Goal: Information Seeking & Learning: Learn about a topic

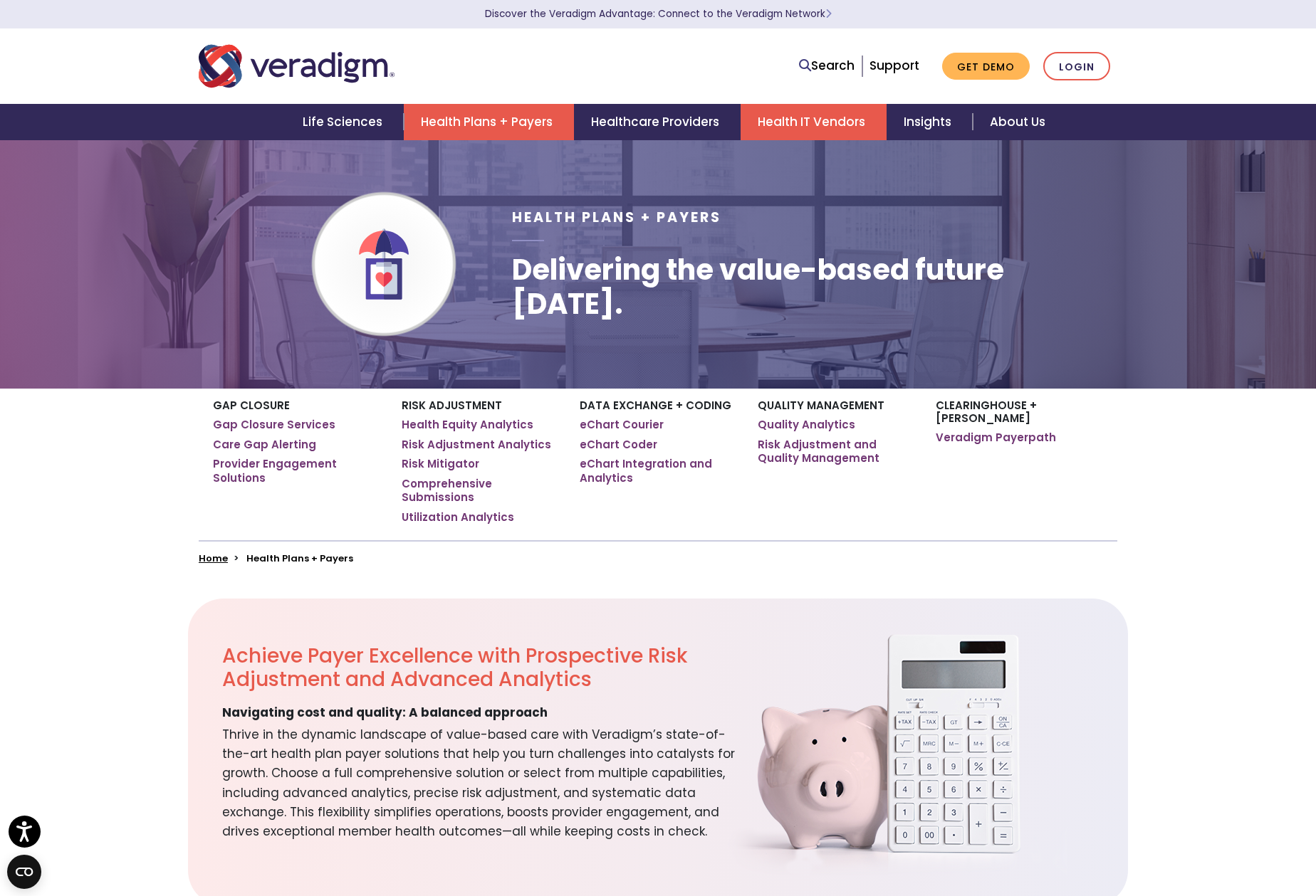
click at [797, 118] on link "Health IT Vendors" at bounding box center [813, 122] width 146 height 36
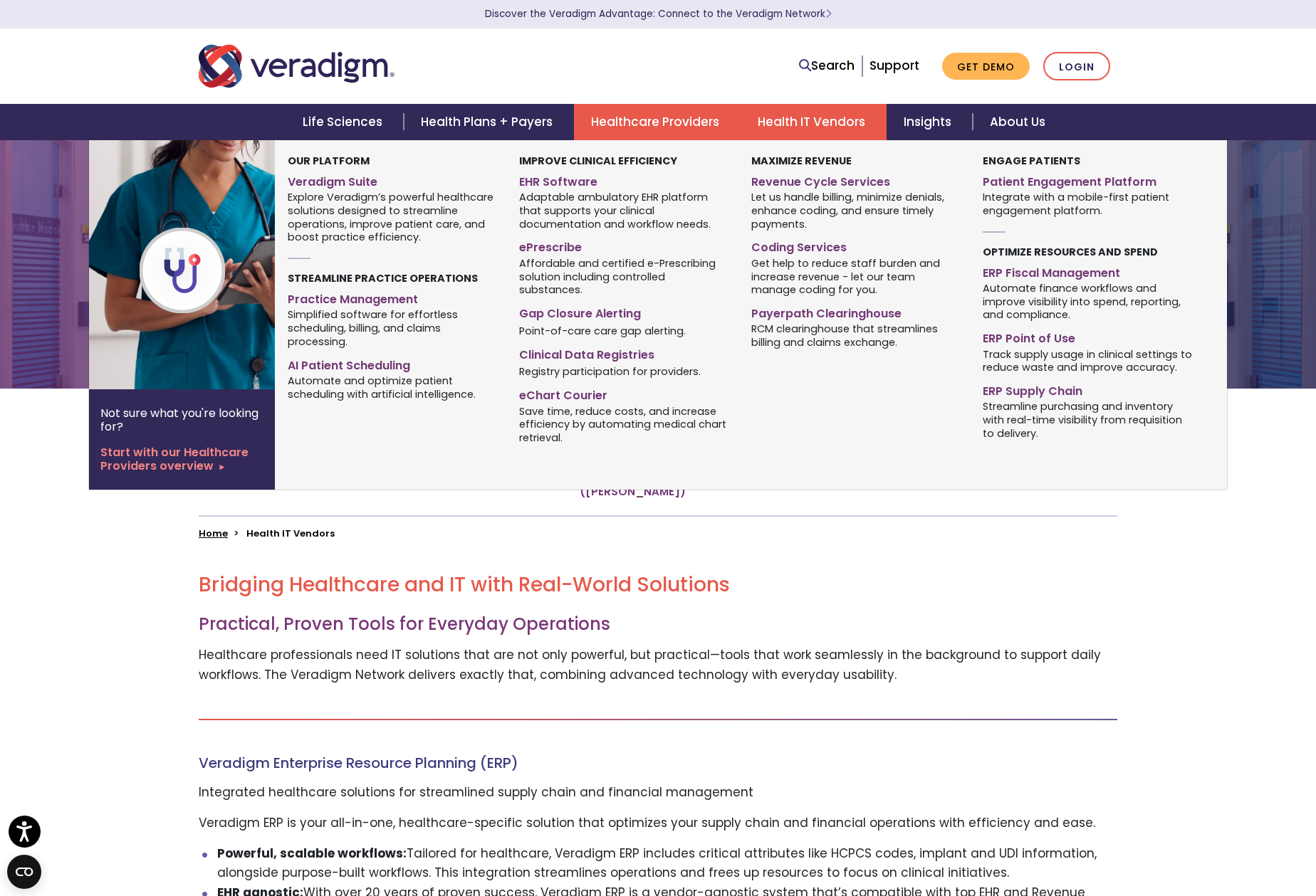
click at [655, 123] on link "Healthcare Providers" at bounding box center [657, 122] width 166 height 36
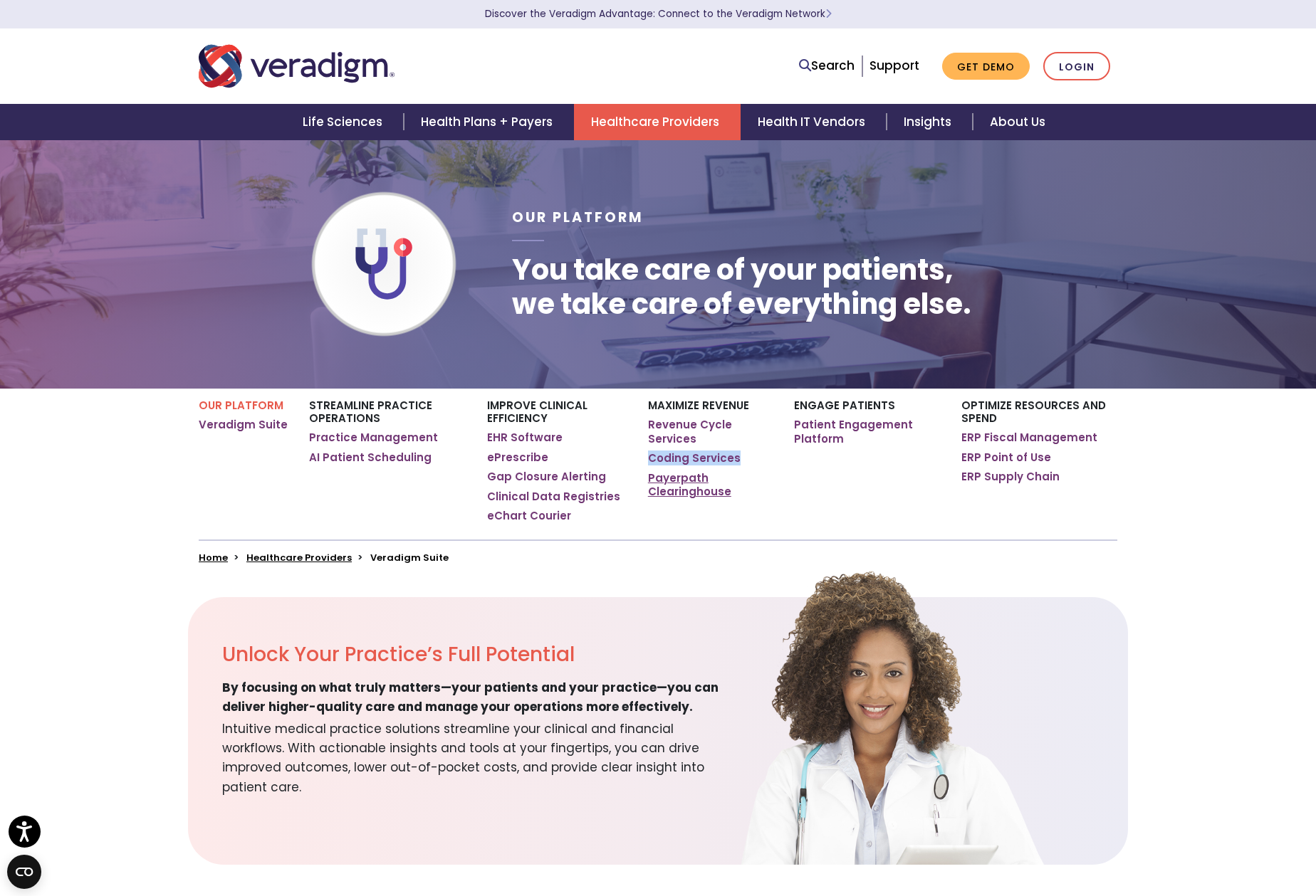
click at [673, 472] on link "Payerpath Clearinghouse" at bounding box center [710, 485] width 124 height 27
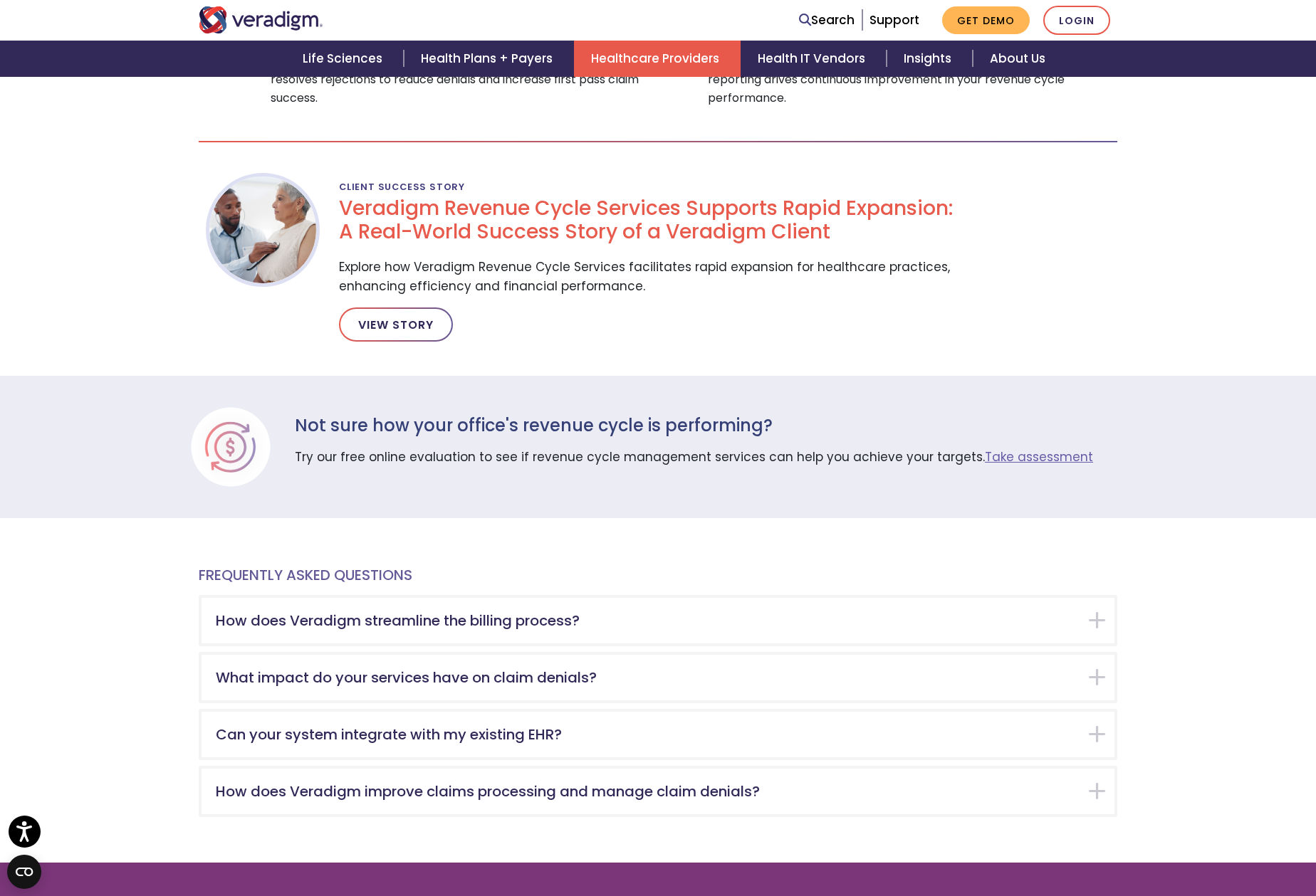
scroll to position [2273, 0]
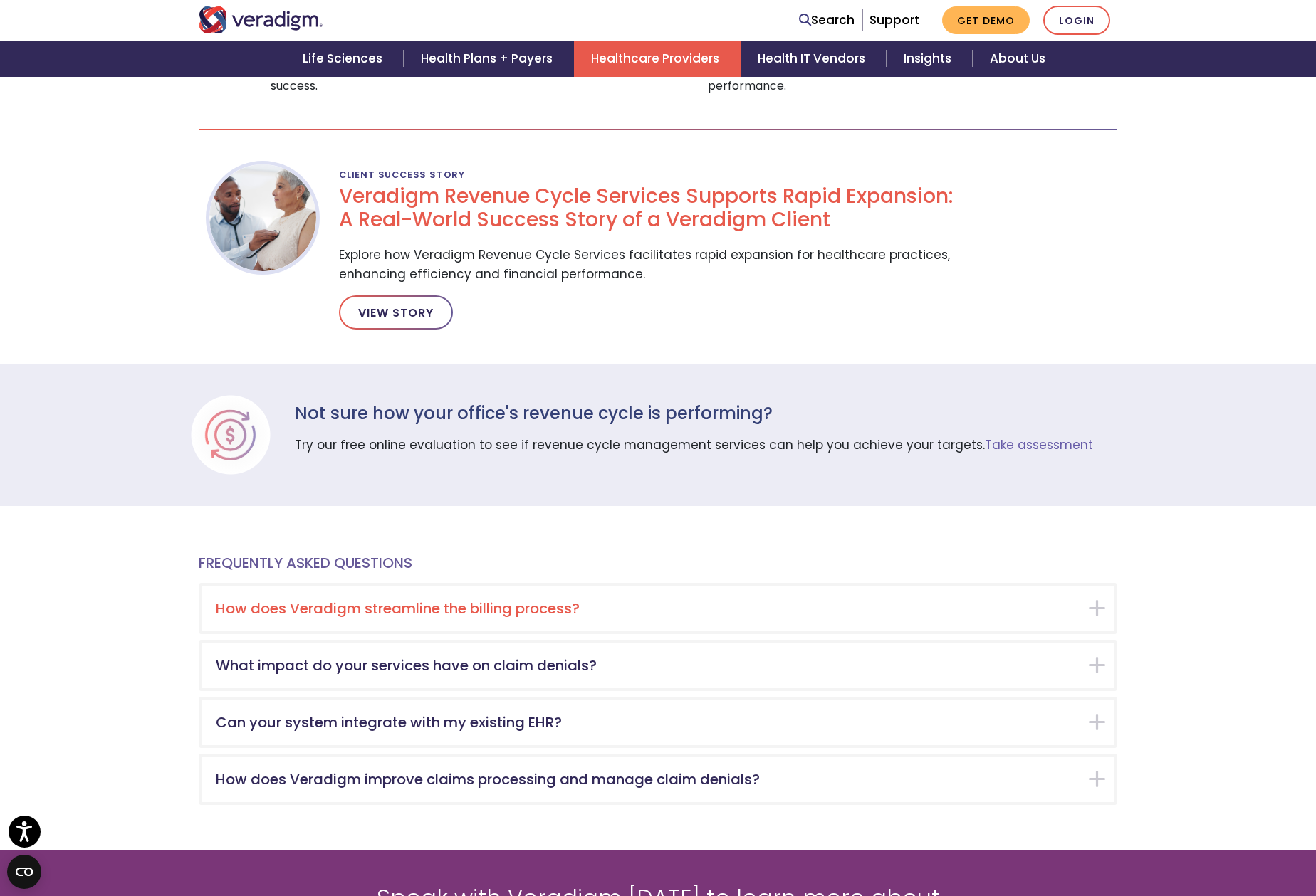
click at [609, 600] on h5 "How does Veradigm streamline the billing process?" at bounding box center [647, 608] width 863 height 17
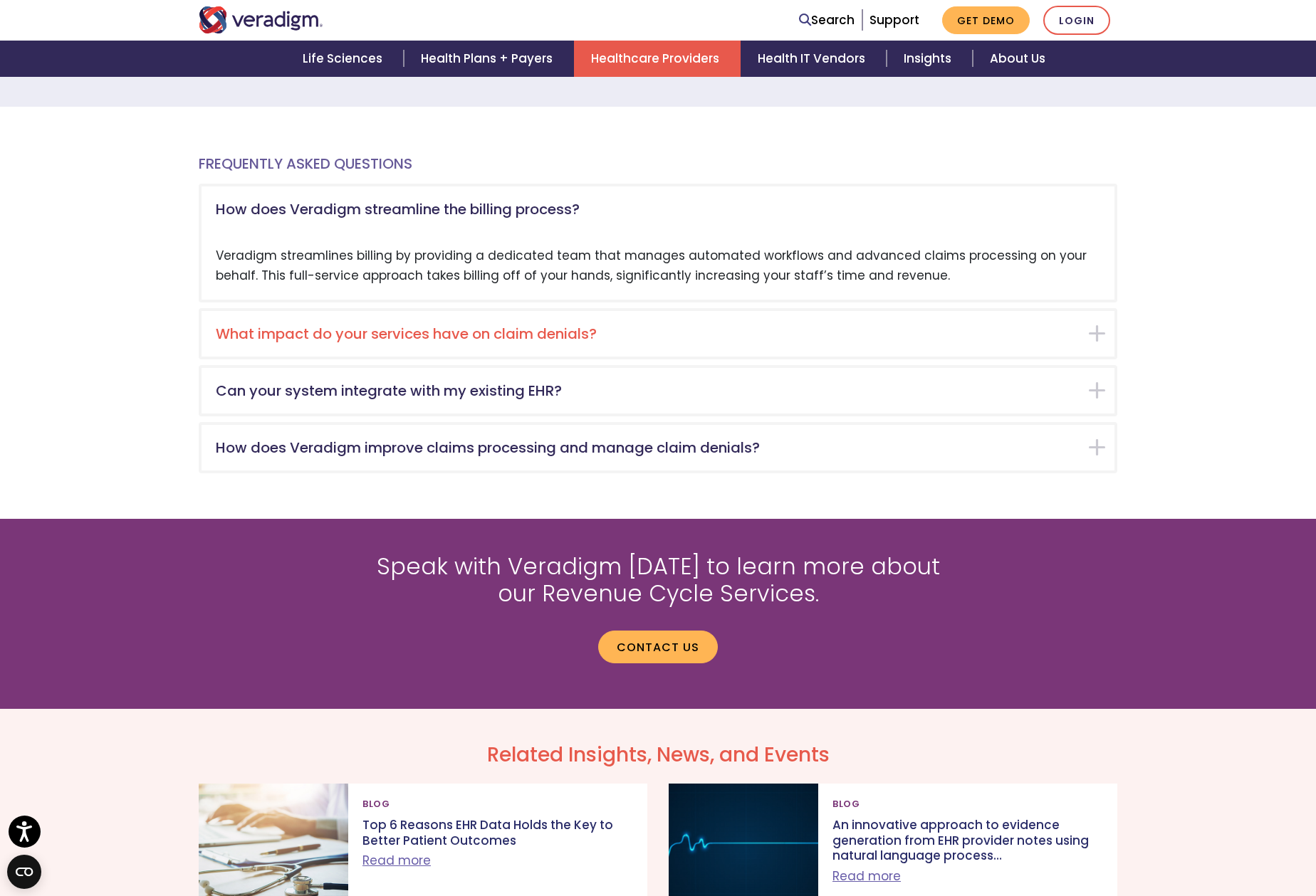
scroll to position [2673, 1]
click at [541, 325] on h5 "What impact do your services have on claim denials?" at bounding box center [647, 333] width 863 height 17
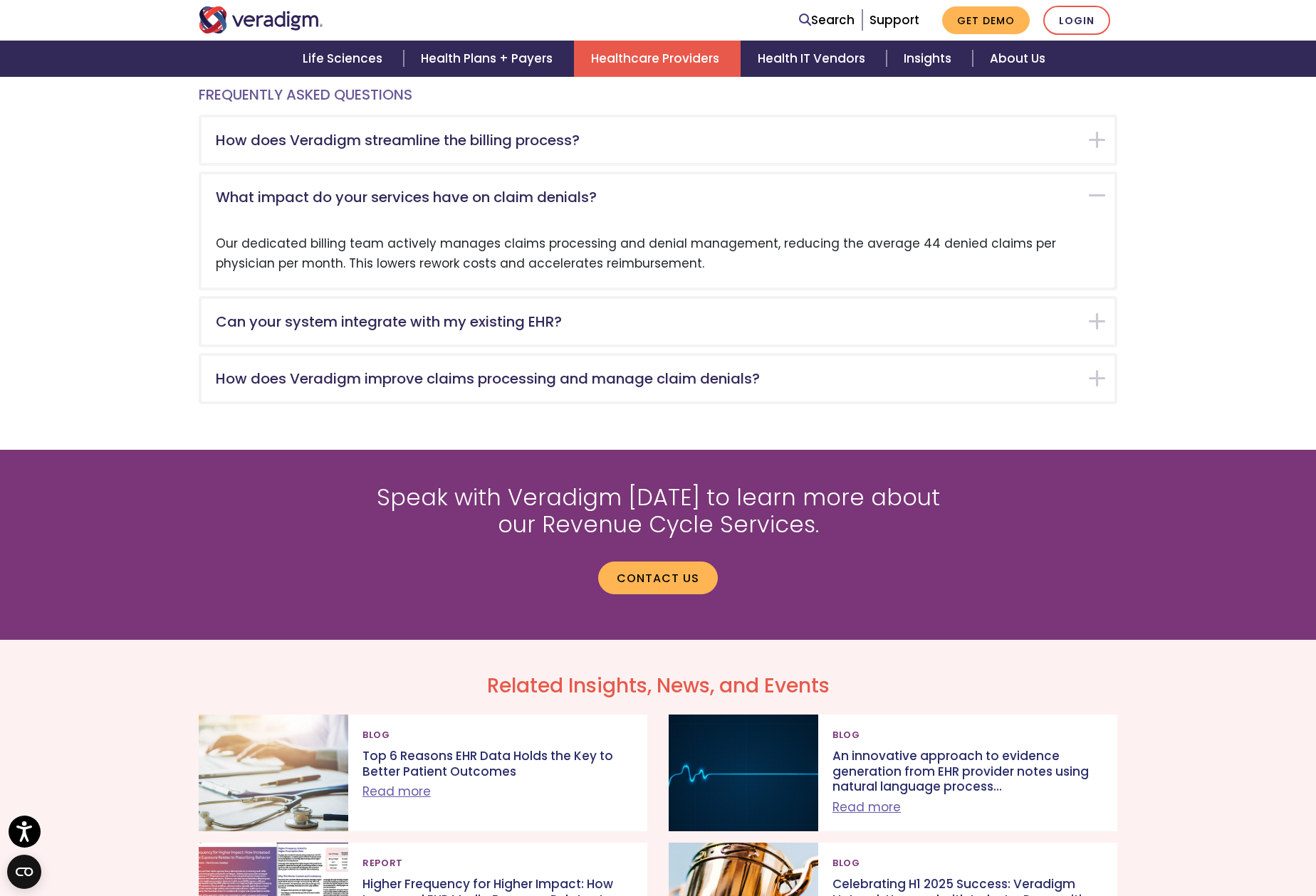
scroll to position [2736, 0]
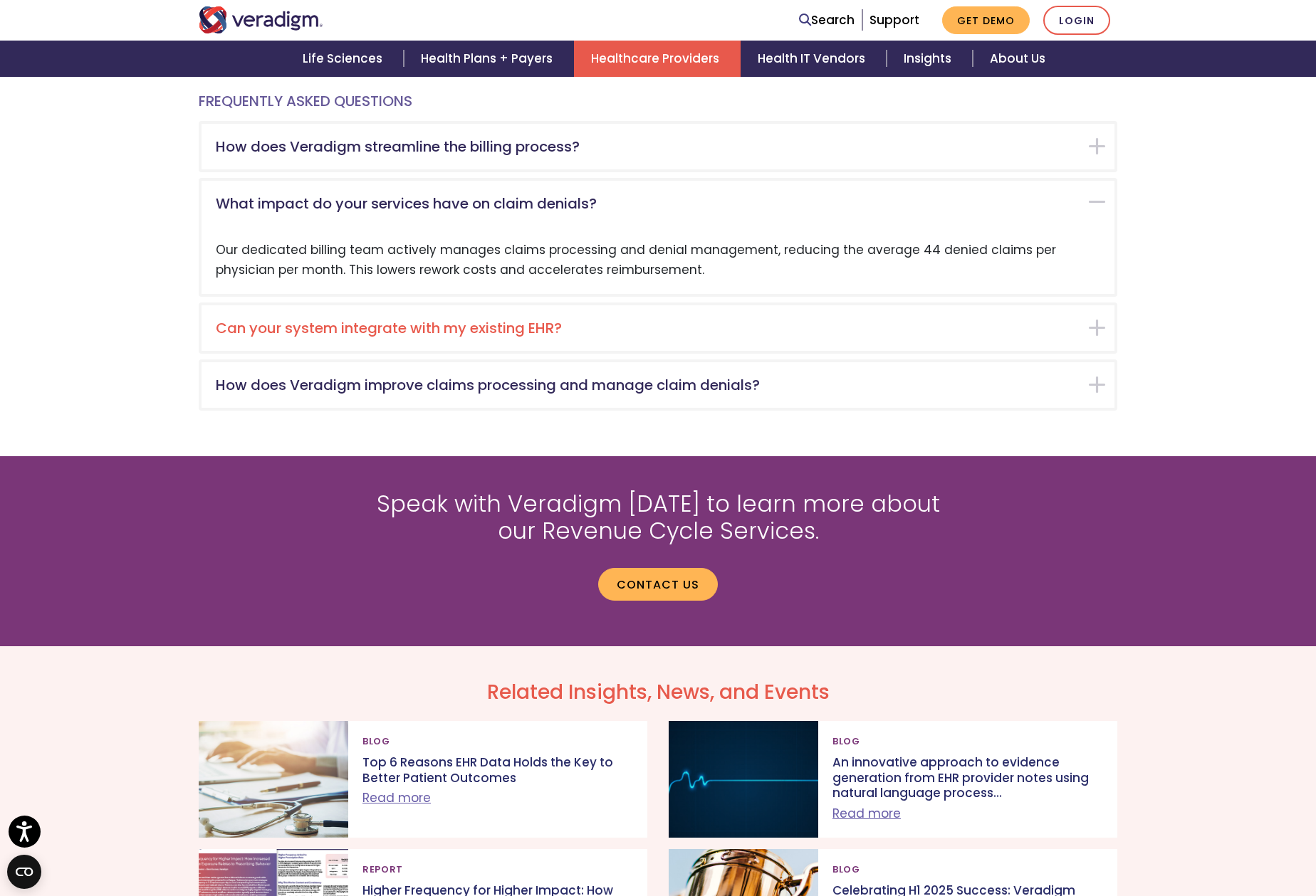
click at [557, 320] on h5 "Can your system integrate with my existing EHR?" at bounding box center [647, 328] width 863 height 17
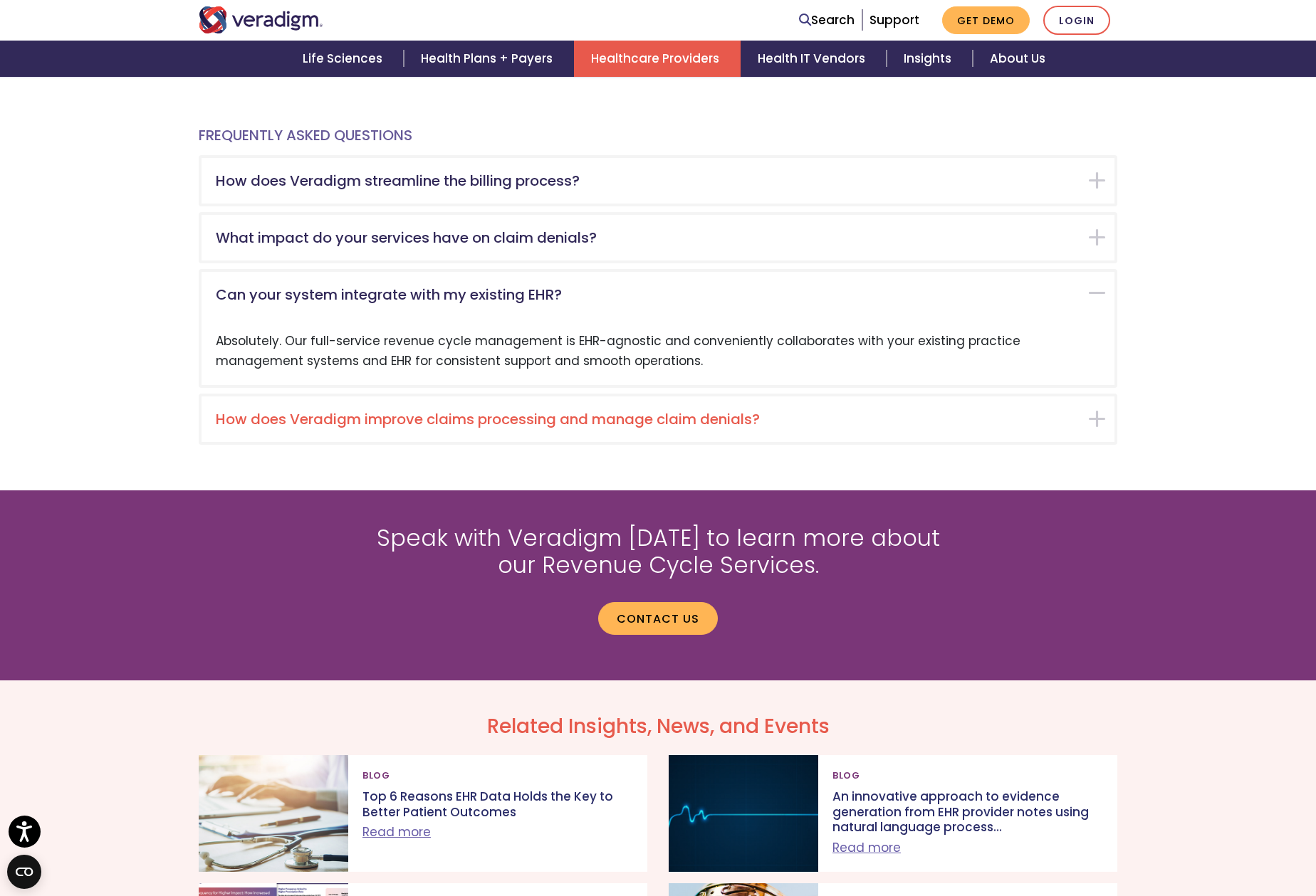
scroll to position [2692, 0]
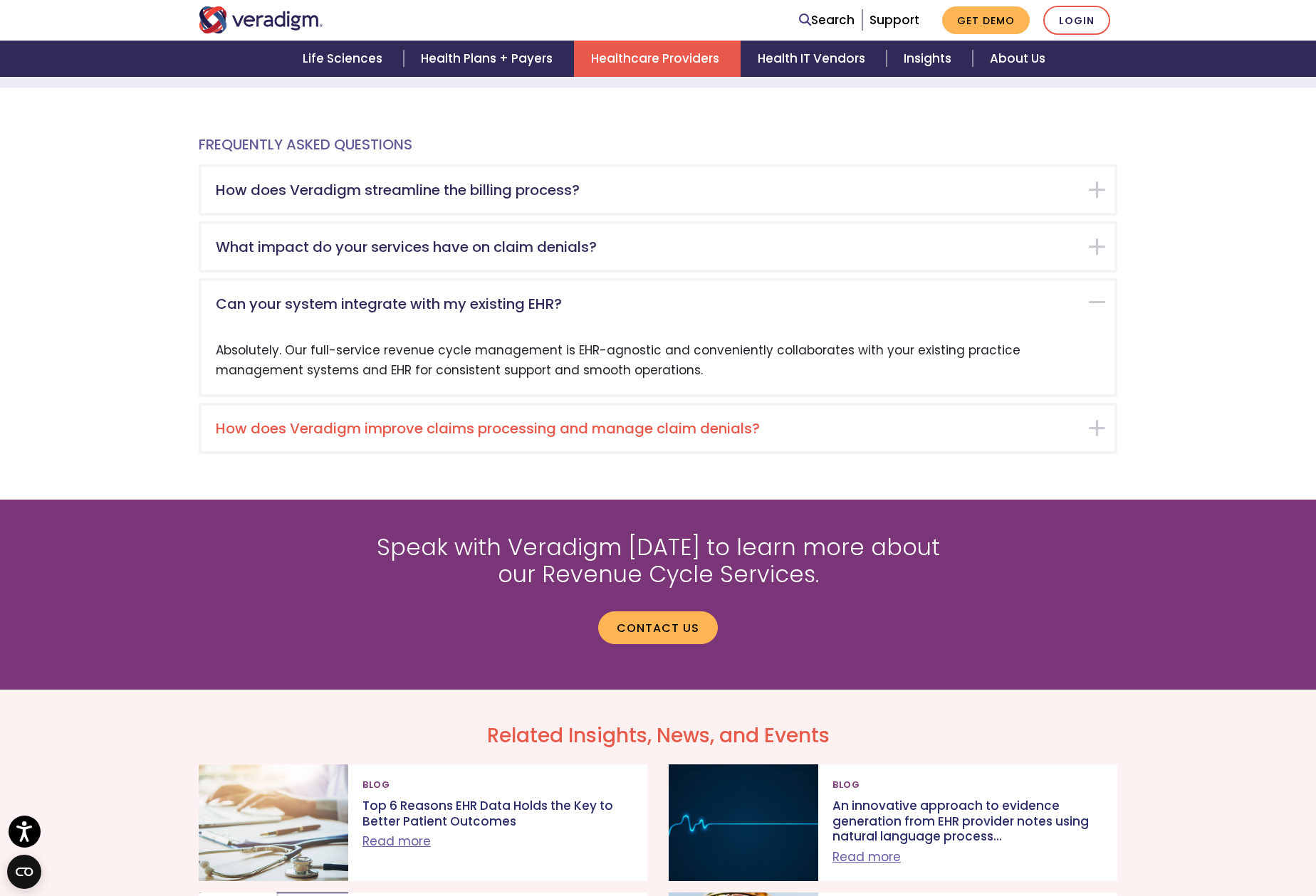
click at [602, 420] on h5 "How does Veradigm improve claims processing and manage claim denials?" at bounding box center [647, 428] width 863 height 17
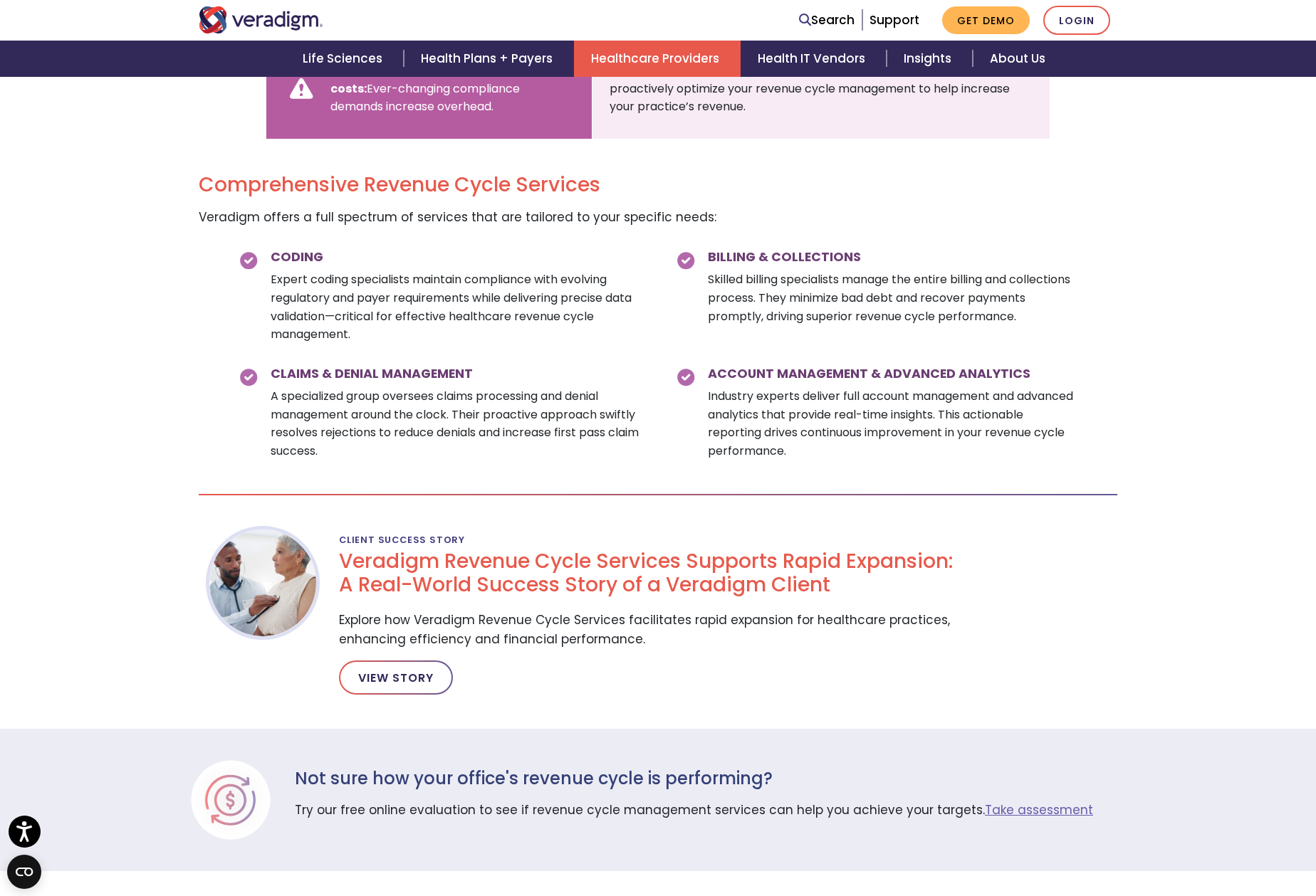
scroll to position [1906, 0]
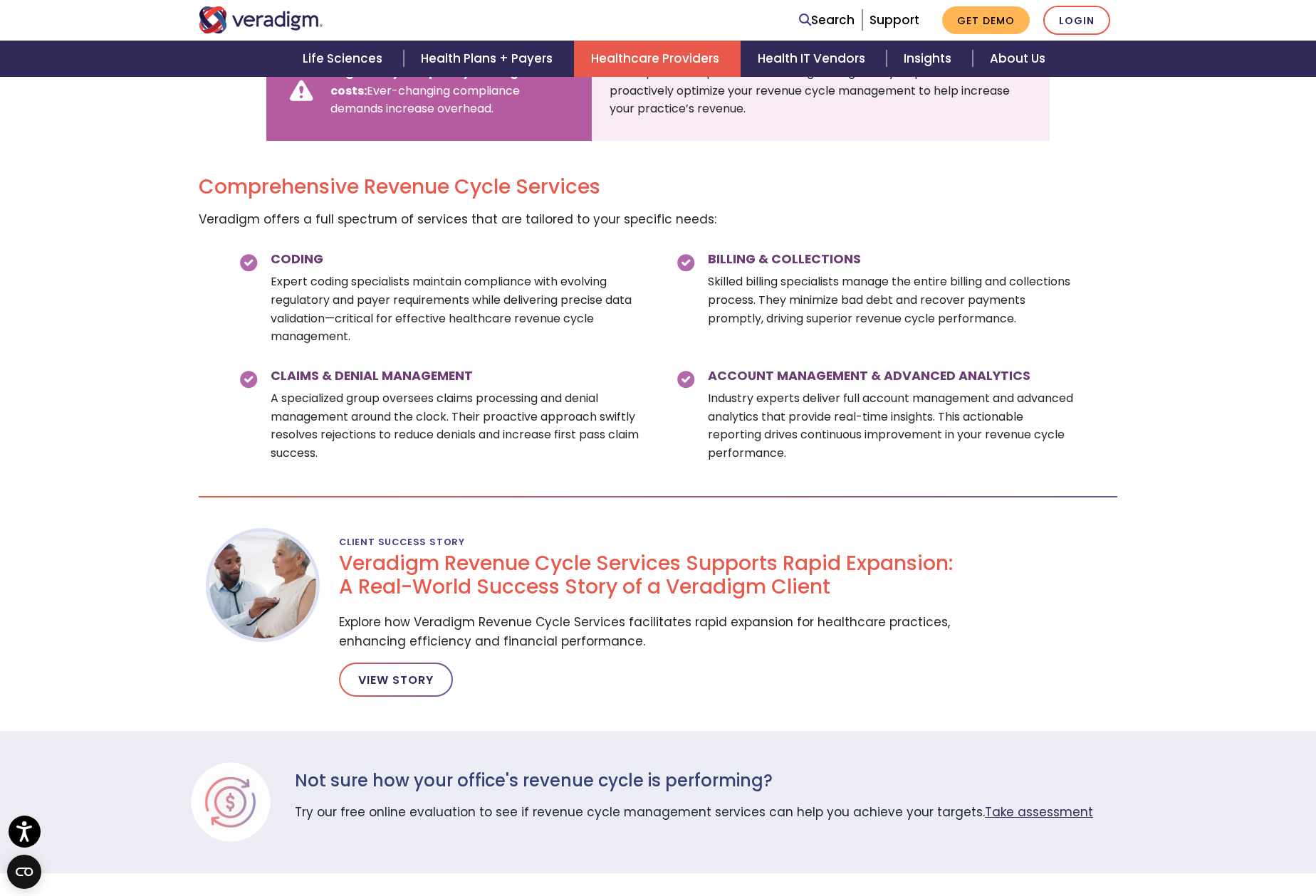
click at [985, 804] on link "Take assessment" at bounding box center [1038, 812] width 108 height 17
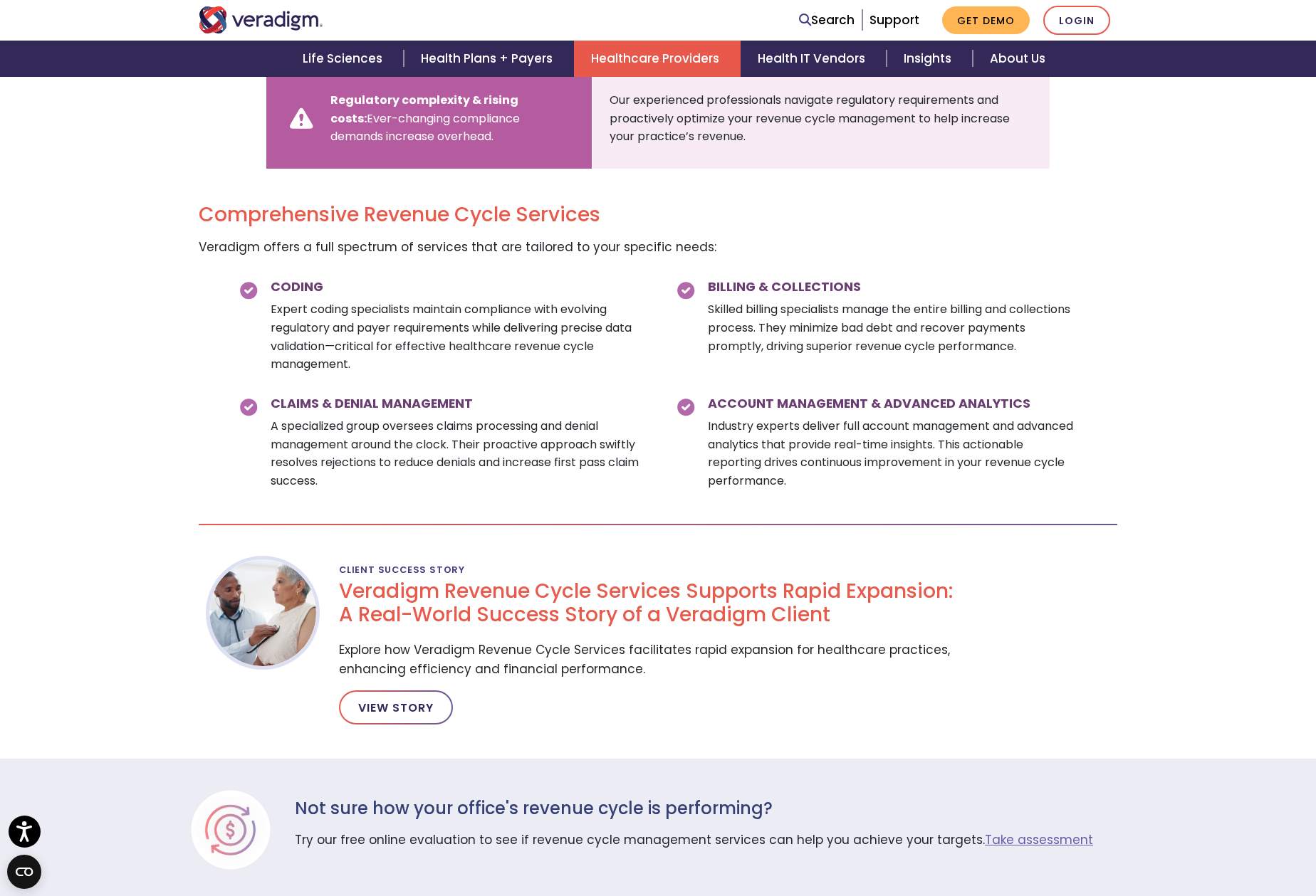
scroll to position [1878, 0]
drag, startPoint x: 819, startPoint y: 299, endPoint x: 937, endPoint y: 310, distance: 118.5
click at [845, 301] on p "Skilled billing specialists manage the entire billing and collections process. …" at bounding box center [892, 329] width 371 height 55
click at [940, 310] on p "Skilled billing specialists manage the entire billing and collections process. …" at bounding box center [892, 329] width 371 height 55
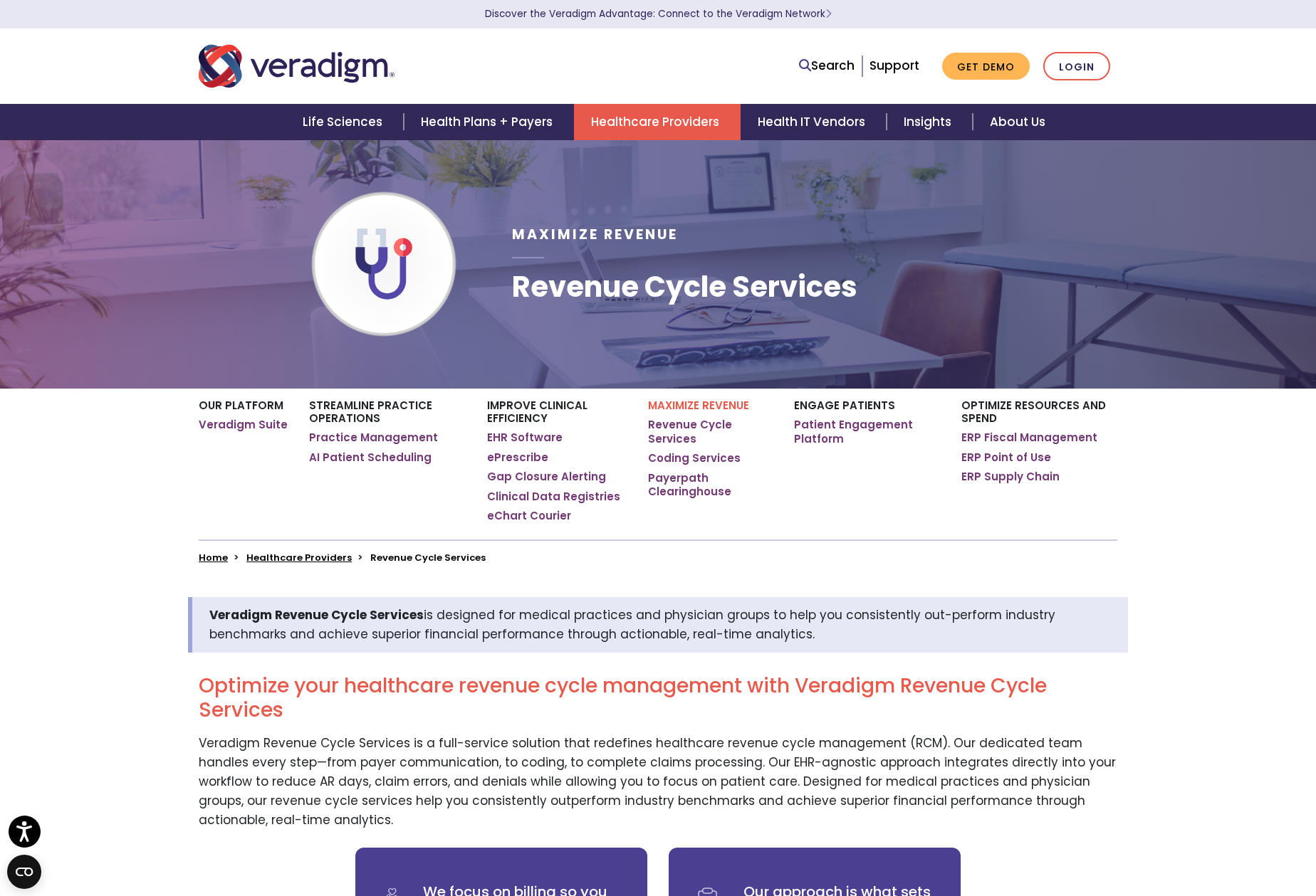
scroll to position [0, 0]
click at [687, 425] on link "Revenue Cycle Services" at bounding box center [710, 432] width 124 height 27
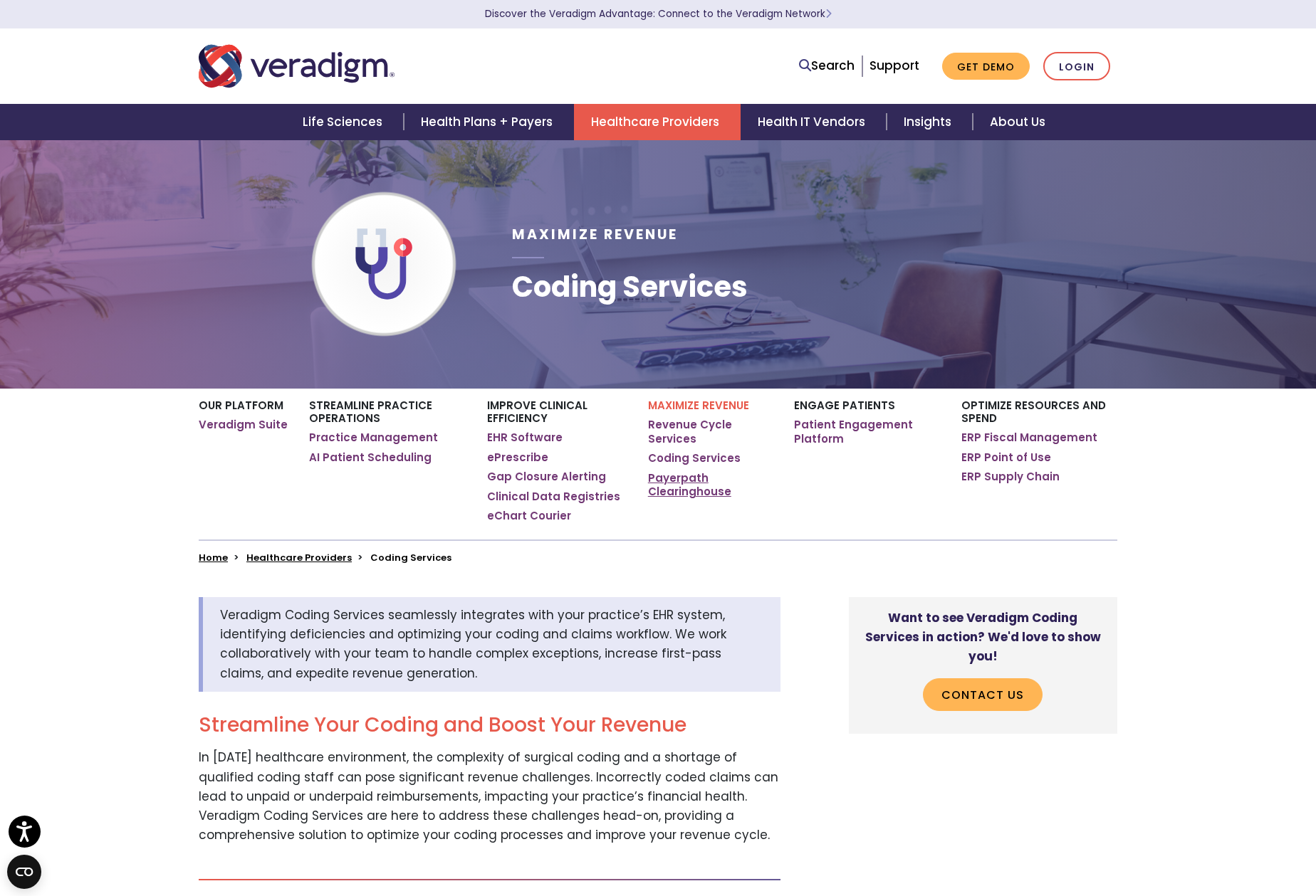
click at [681, 472] on link "Payerpath Clearinghouse" at bounding box center [710, 485] width 124 height 27
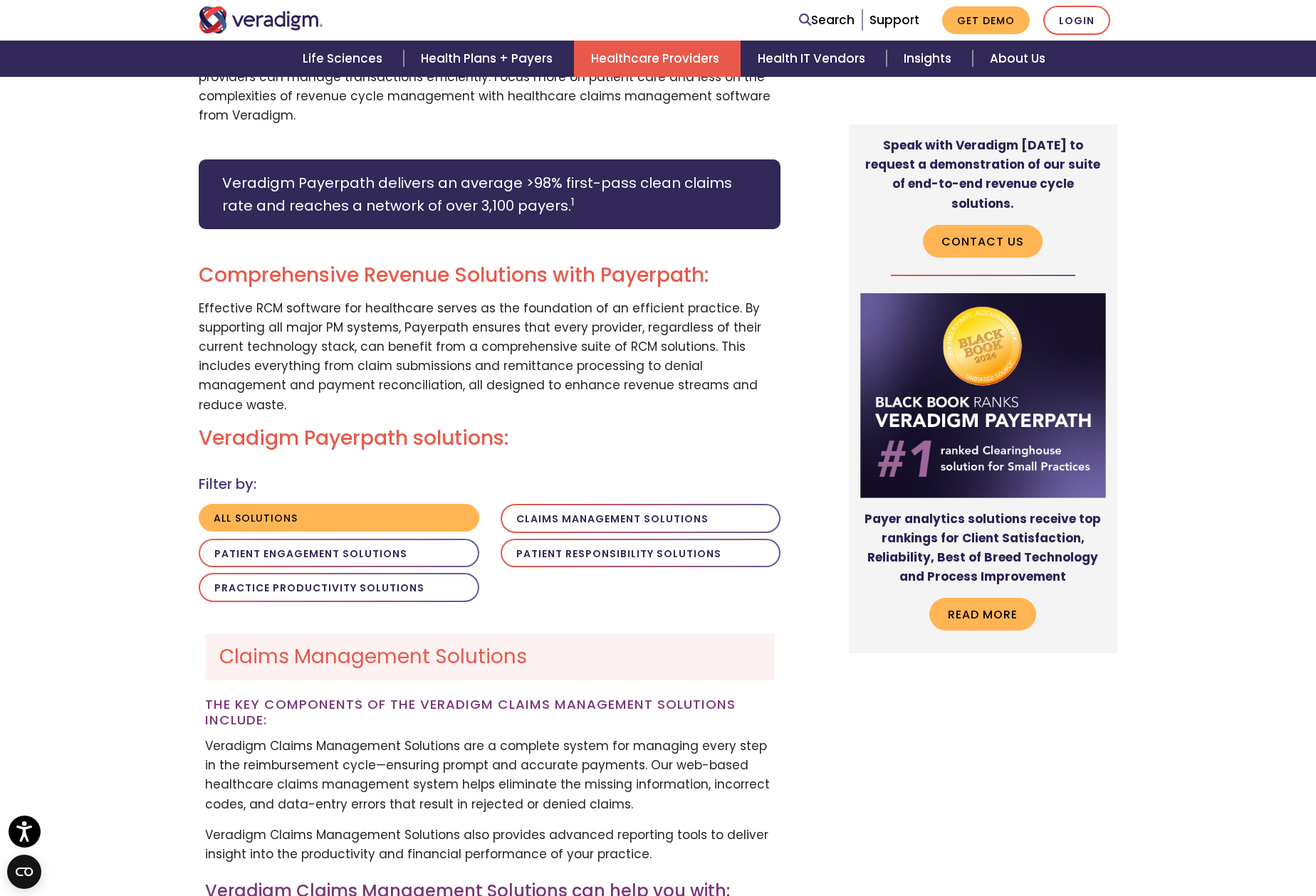
scroll to position [815, 0]
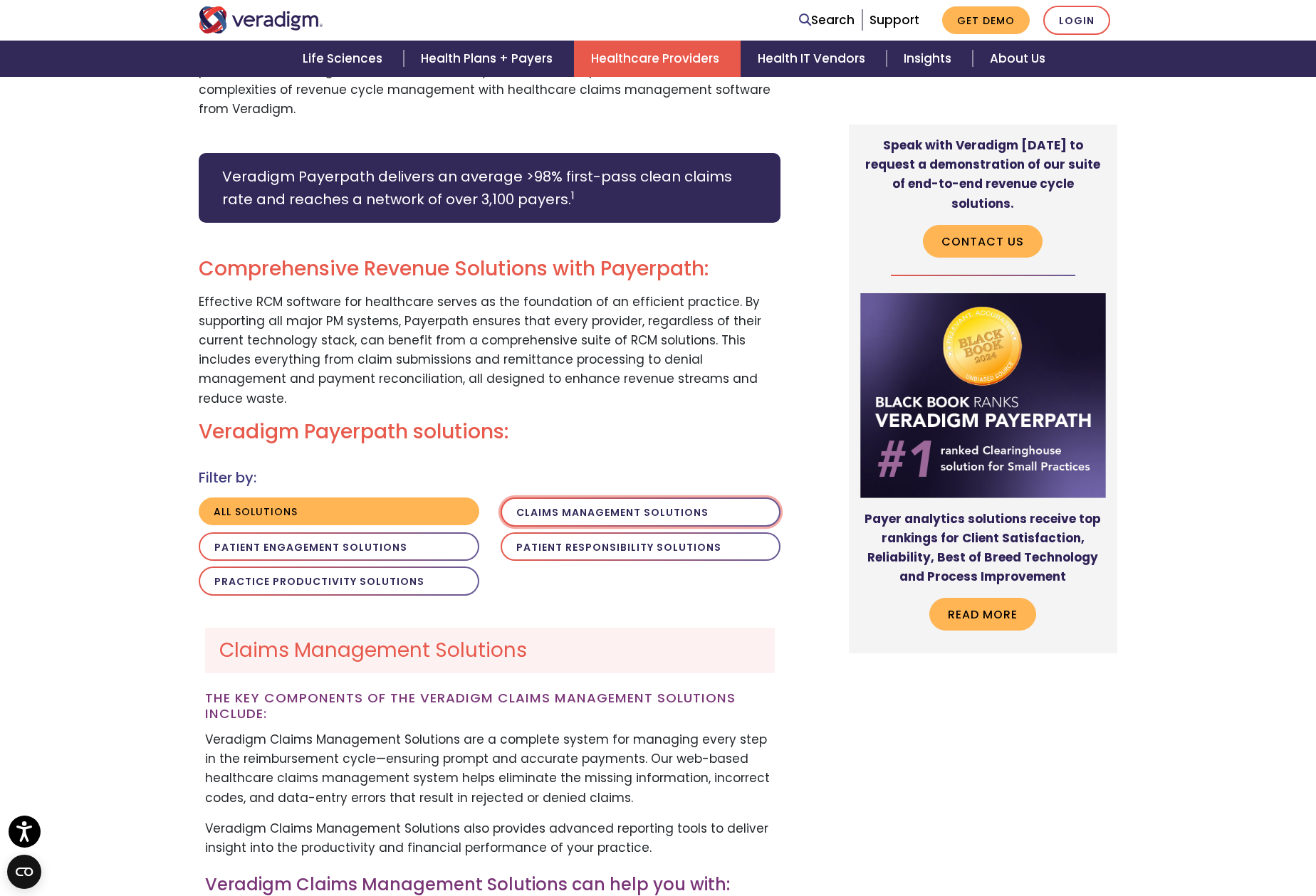
click at [527, 497] on button "Claims Management Solutions" at bounding box center [640, 512] width 280 height 29
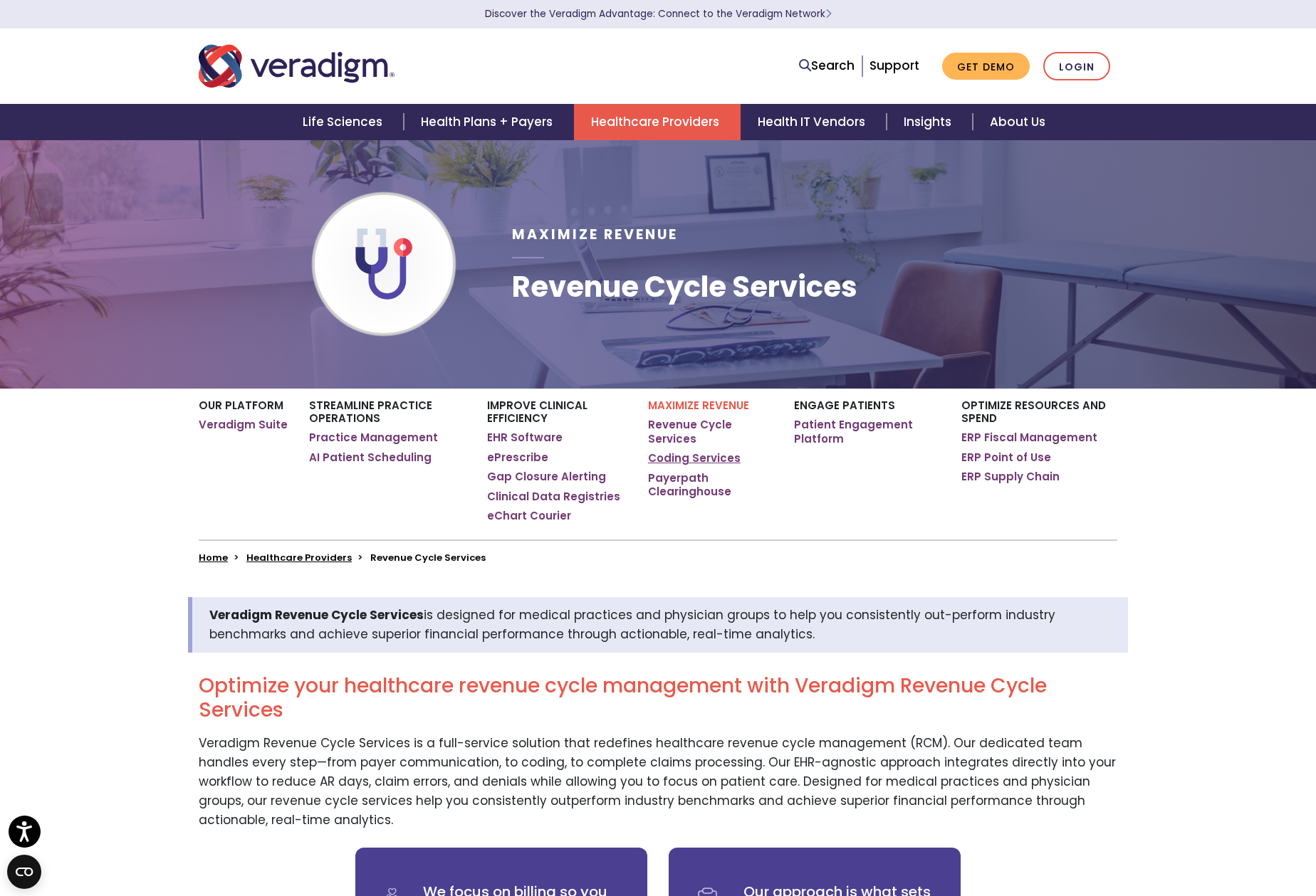
click at [687, 451] on link "Coding Services" at bounding box center [694, 458] width 93 height 15
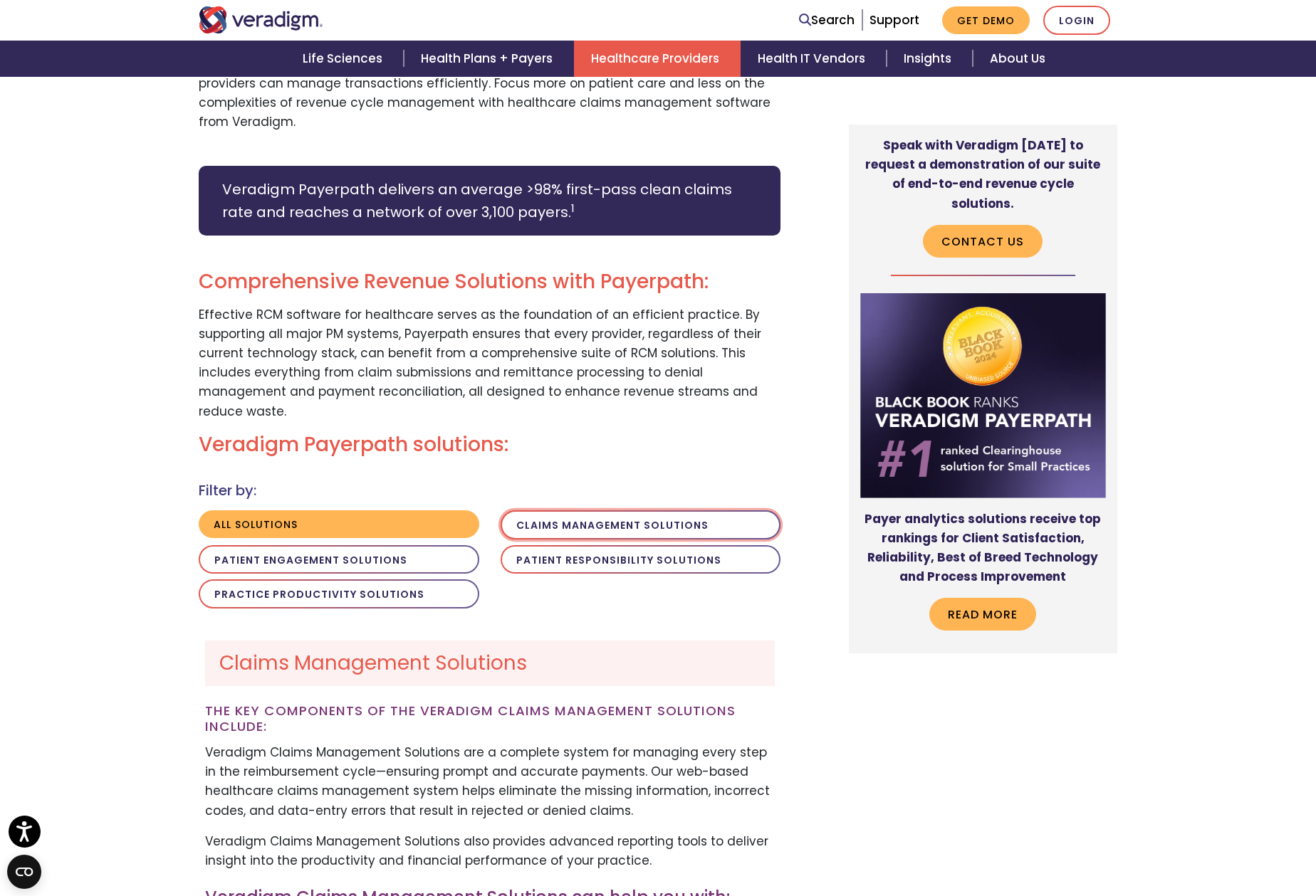
scroll to position [808, 0]
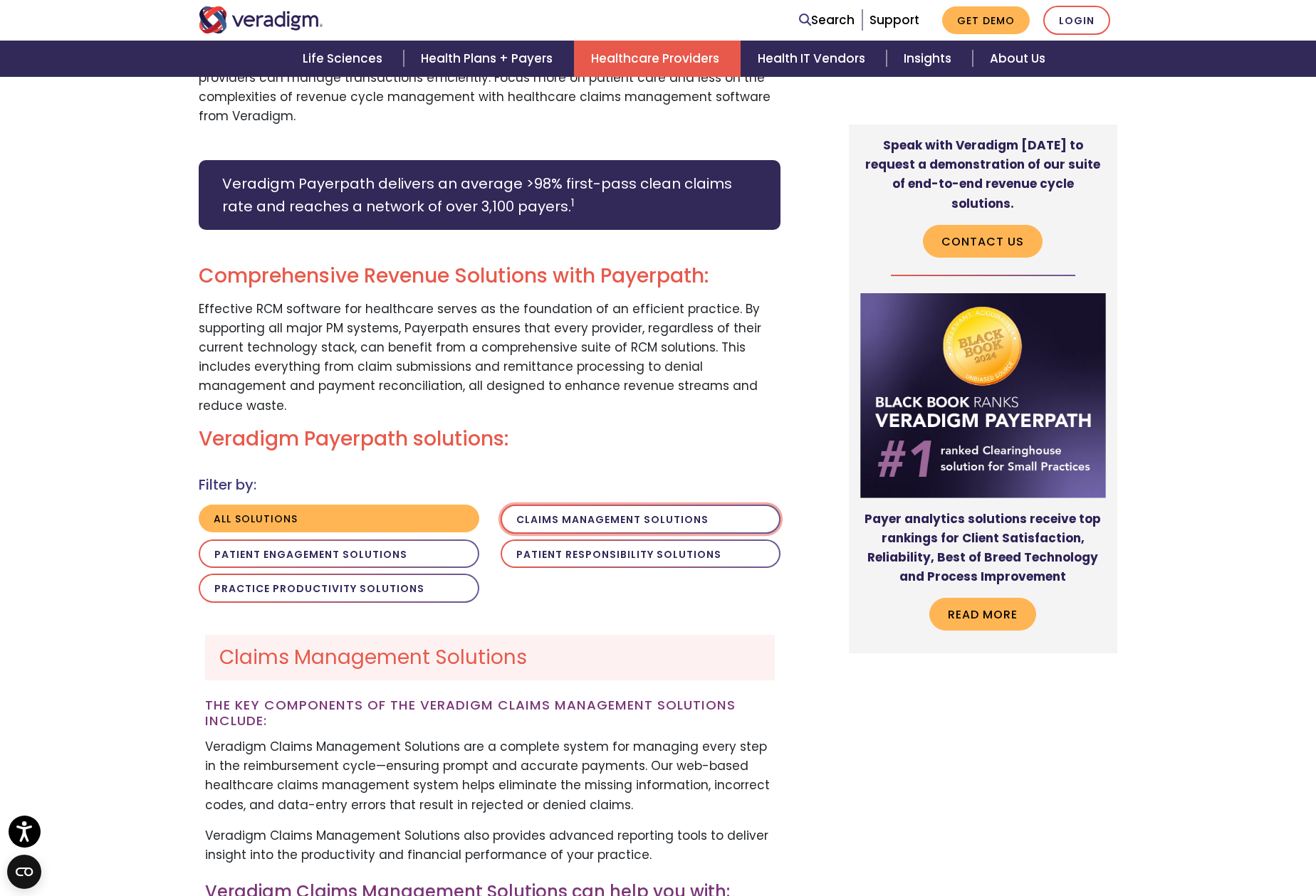
click at [542, 505] on button "Claims Management Solutions" at bounding box center [640, 519] width 280 height 29
